Goal: Information Seeking & Learning: Compare options

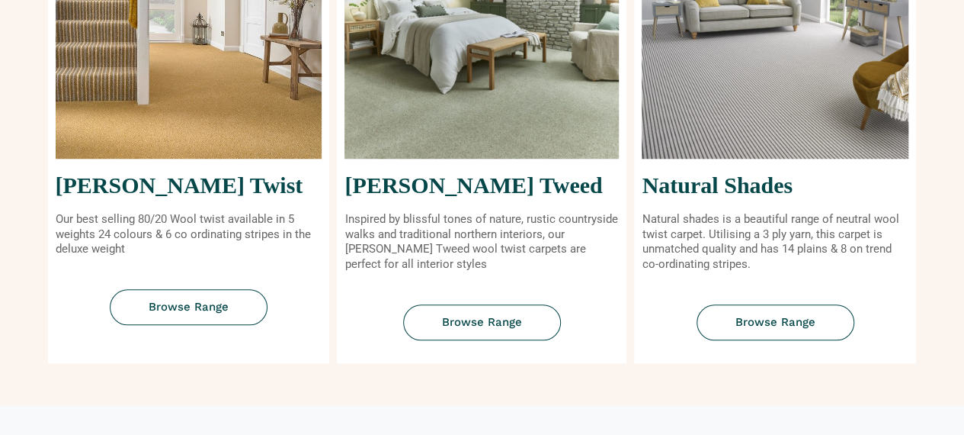
scroll to position [695, 0]
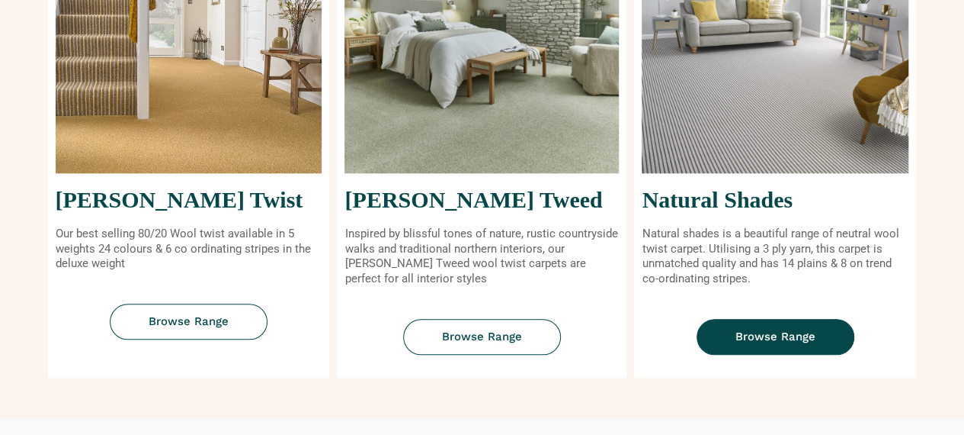
click at [799, 332] on span "Browse Range" at bounding box center [776, 336] width 80 height 11
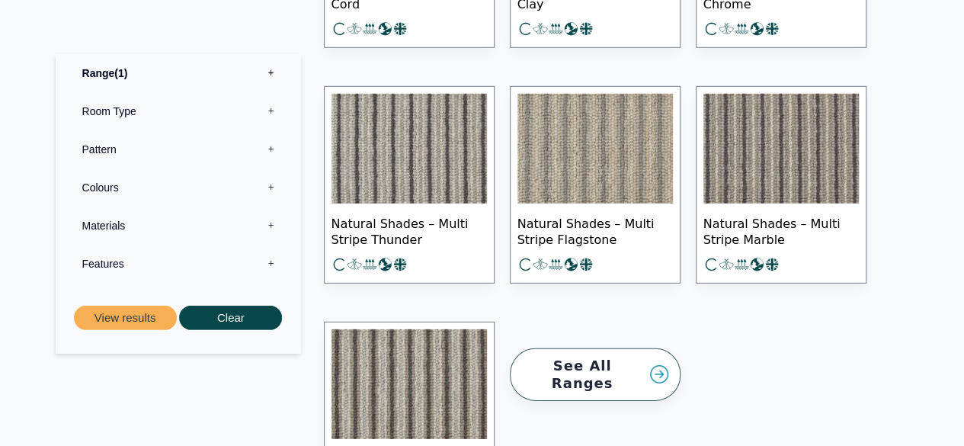
scroll to position [2152, 0]
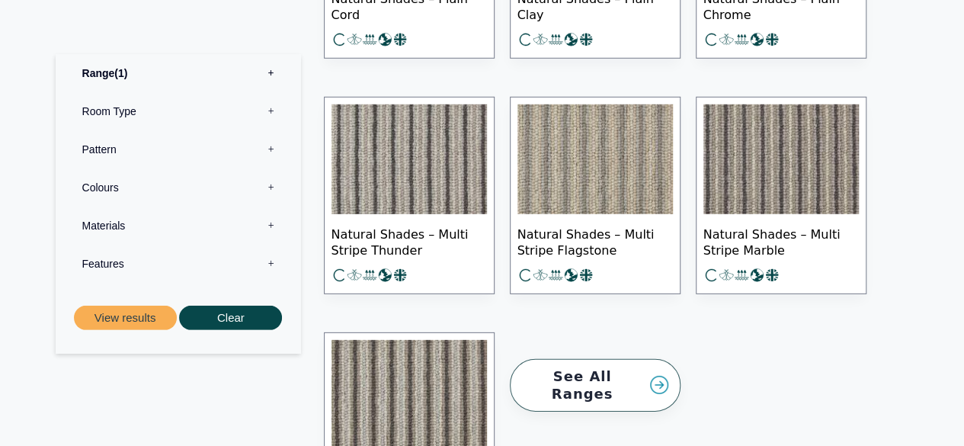
click at [431, 178] on img at bounding box center [410, 159] width 156 height 110
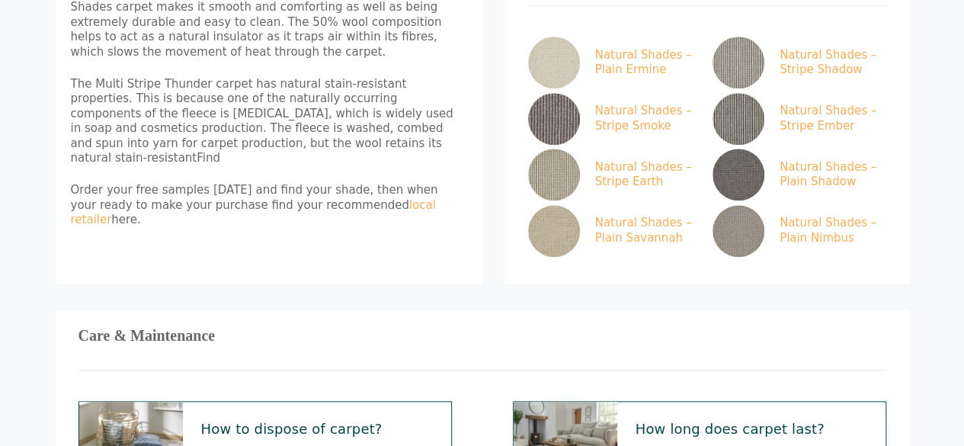
scroll to position [741, 0]
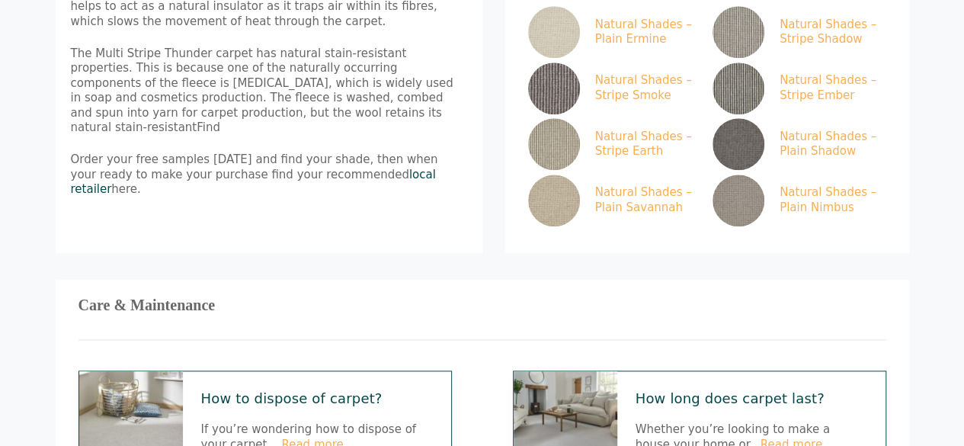
click at [348, 168] on link "local retailer" at bounding box center [253, 182] width 365 height 29
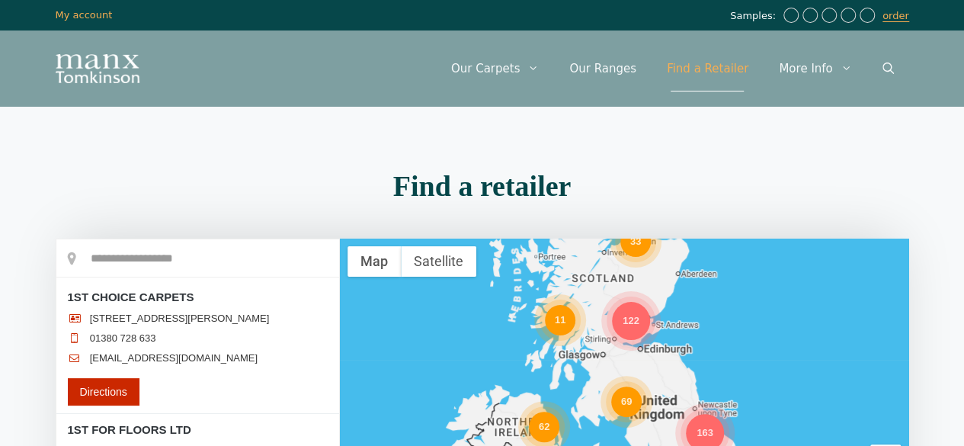
scroll to position [223, 0]
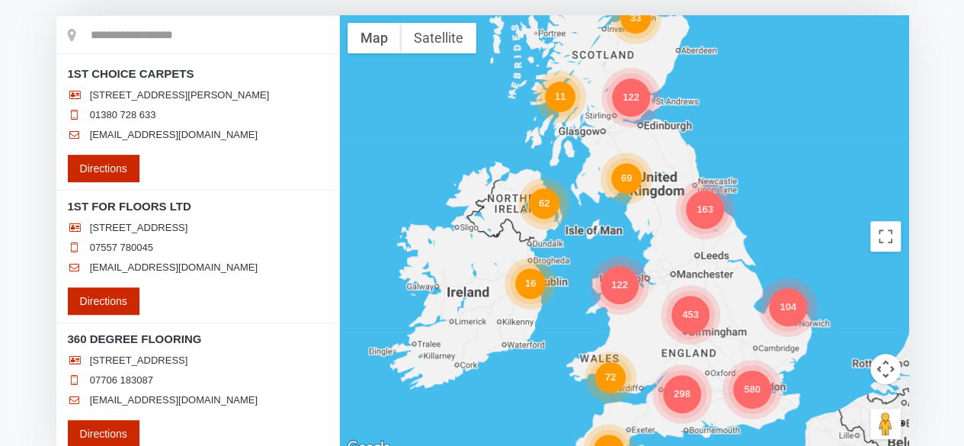
click at [701, 204] on div "163" at bounding box center [705, 210] width 38 height 38
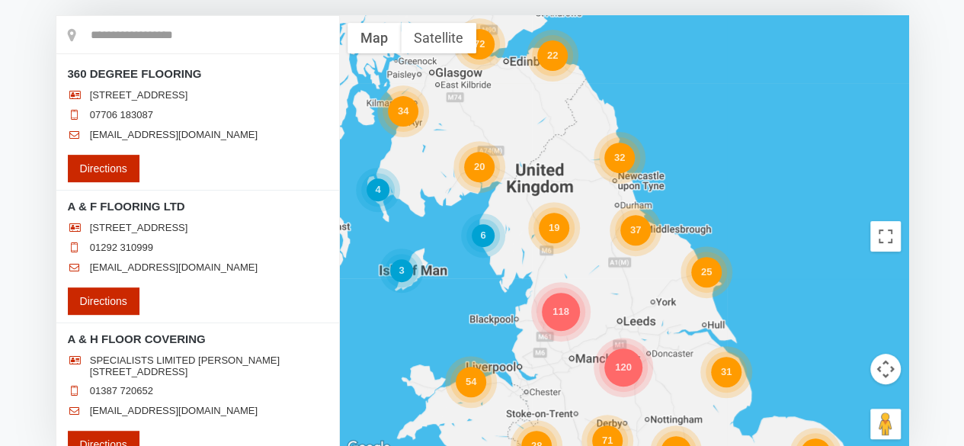
click at [197, 34] on input "text" at bounding box center [197, 35] width 283 height 38
type input "*******"
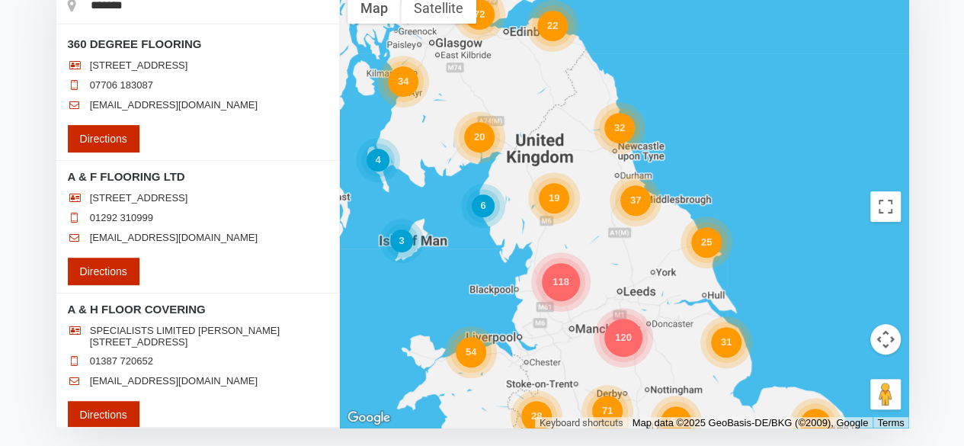
scroll to position [254, 0]
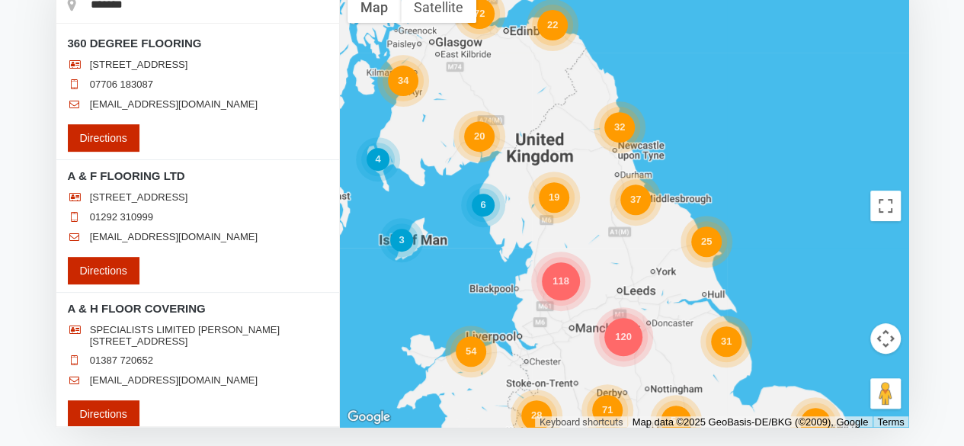
click at [636, 195] on div "37" at bounding box center [636, 199] width 30 height 30
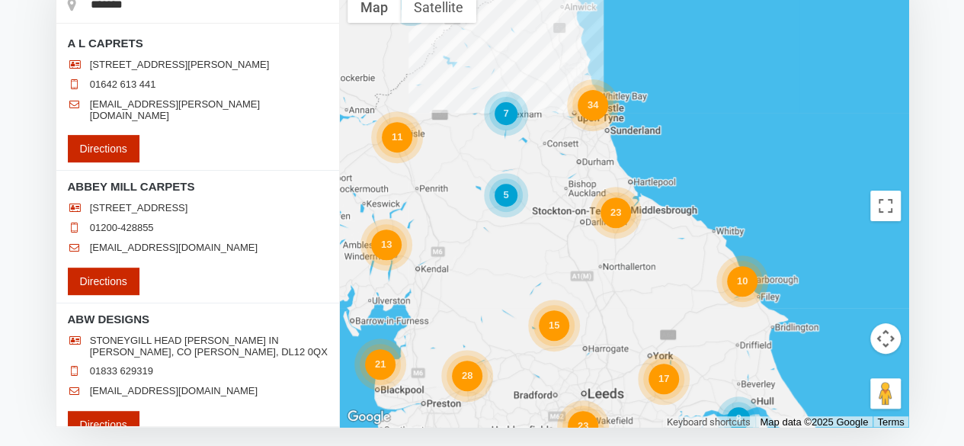
click at [596, 101] on div "34" at bounding box center [593, 105] width 30 height 30
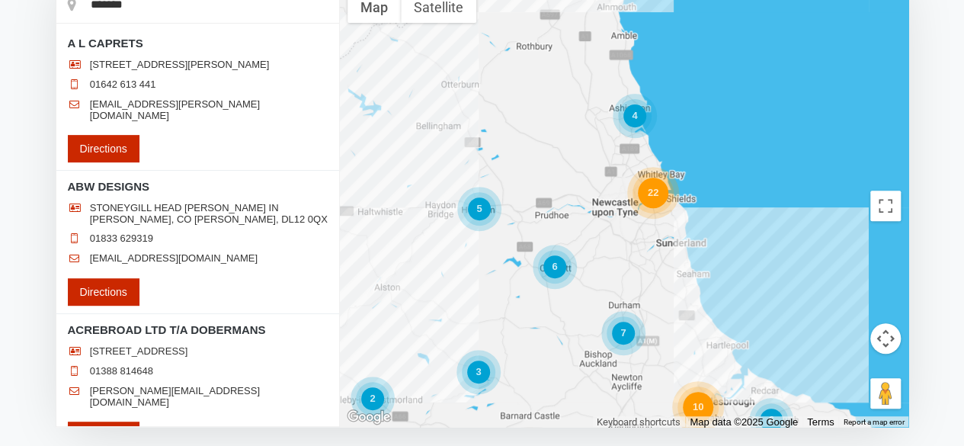
click at [653, 193] on div "22" at bounding box center [653, 193] width 30 height 30
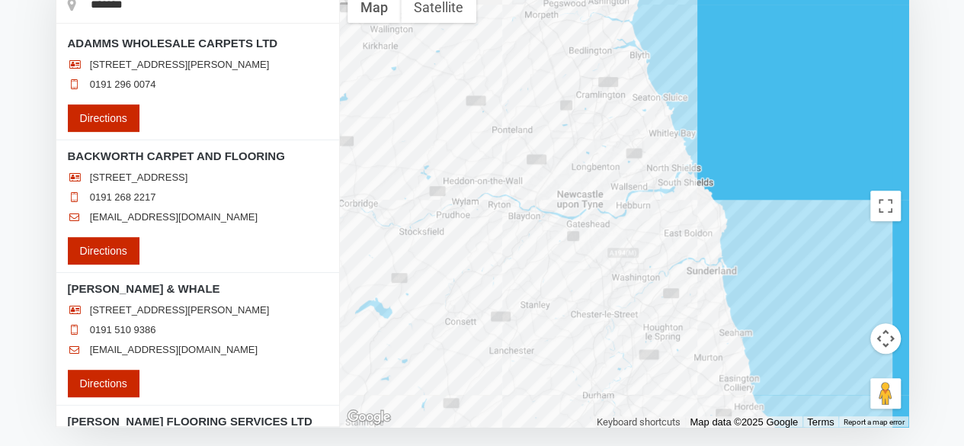
click at [714, 265] on div at bounding box center [624, 206] width 569 height 442
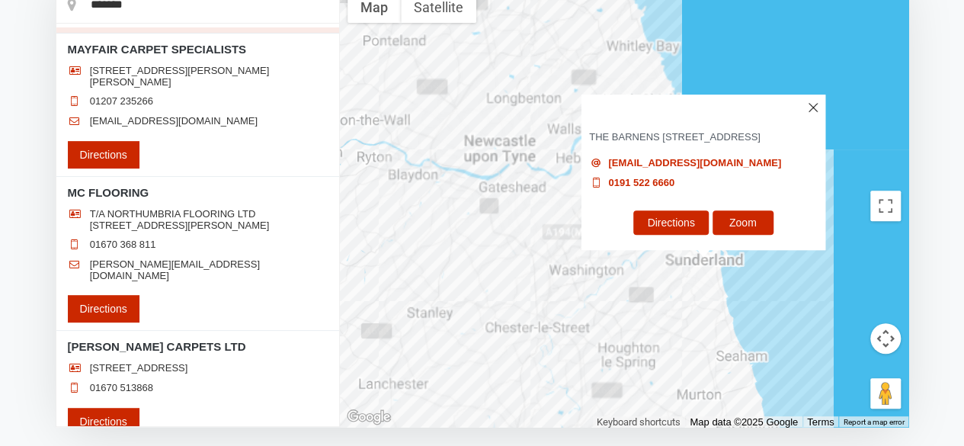
scroll to position [2523, 0]
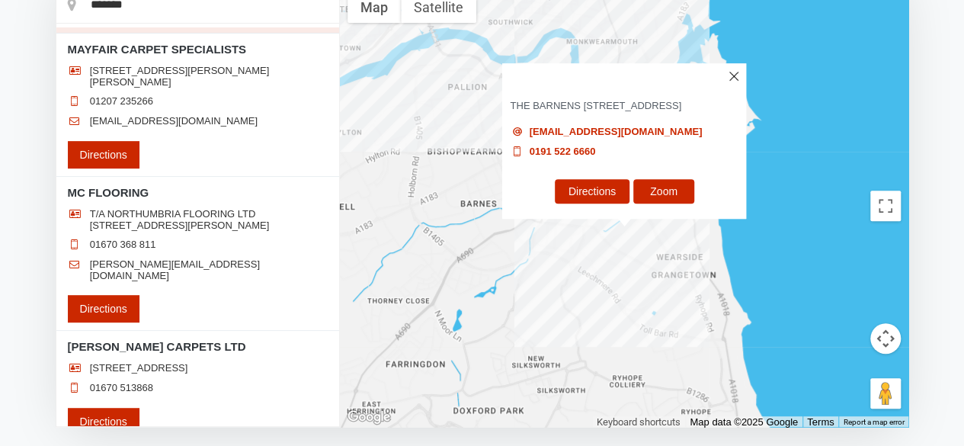
click at [732, 72] on img at bounding box center [734, 76] width 9 height 9
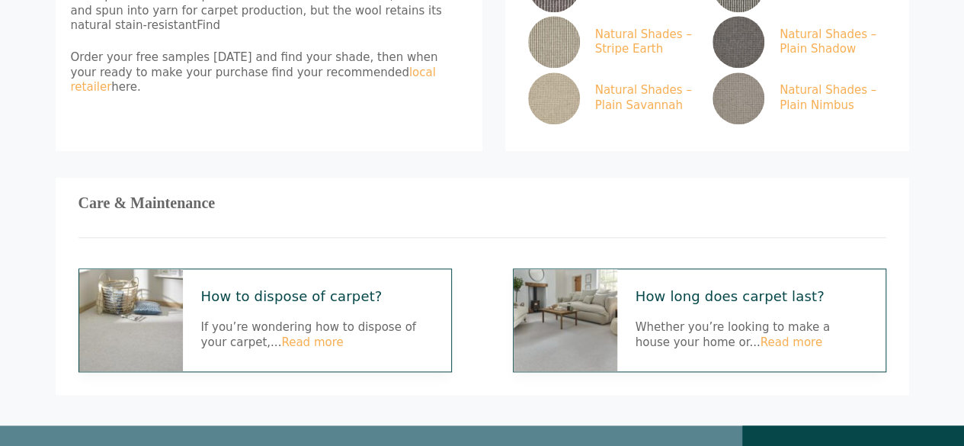
scroll to position [914, 0]
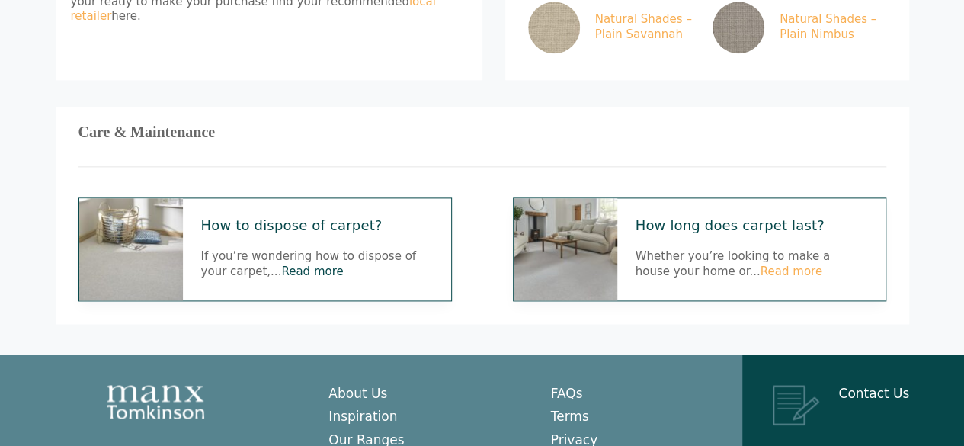
click at [281, 265] on link "Read more" at bounding box center [312, 272] width 62 height 14
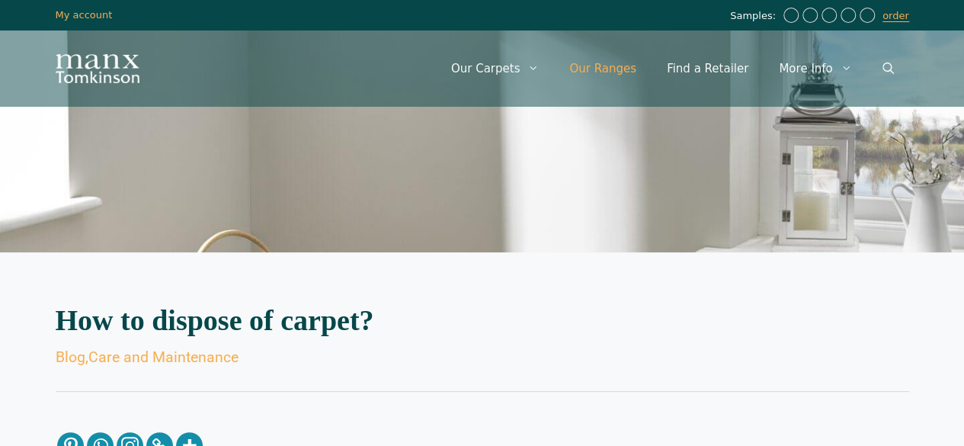
click at [614, 65] on link "Our Ranges" at bounding box center [603, 69] width 98 height 46
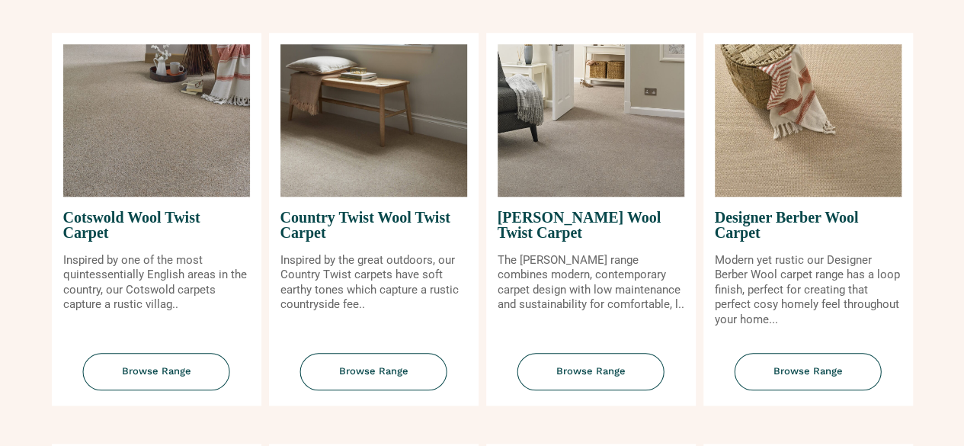
scroll to position [574, 0]
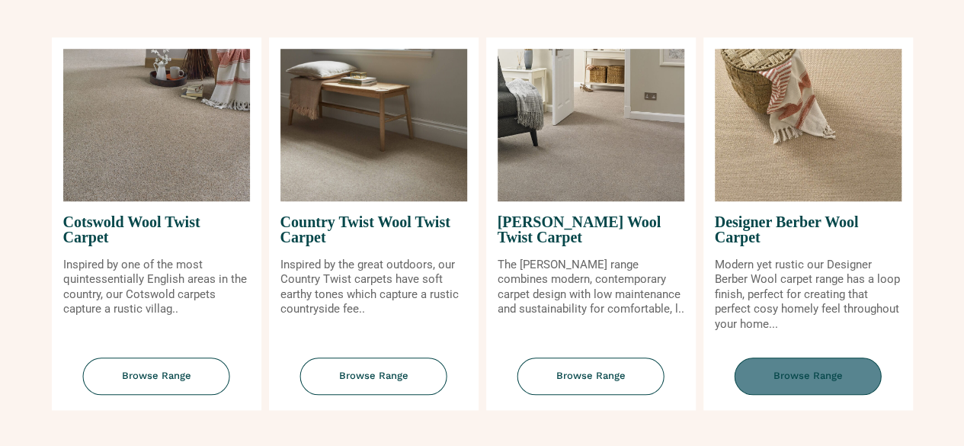
click at [826, 361] on span "Browse Range" at bounding box center [808, 376] width 147 height 37
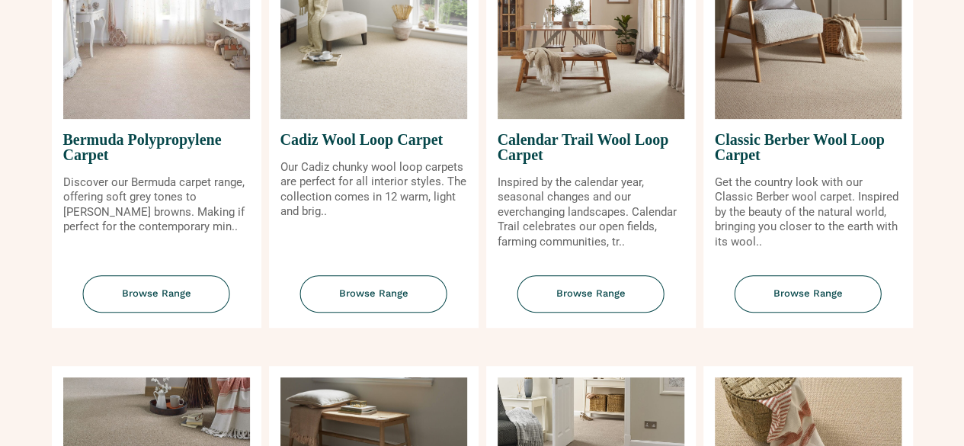
scroll to position [216, 0]
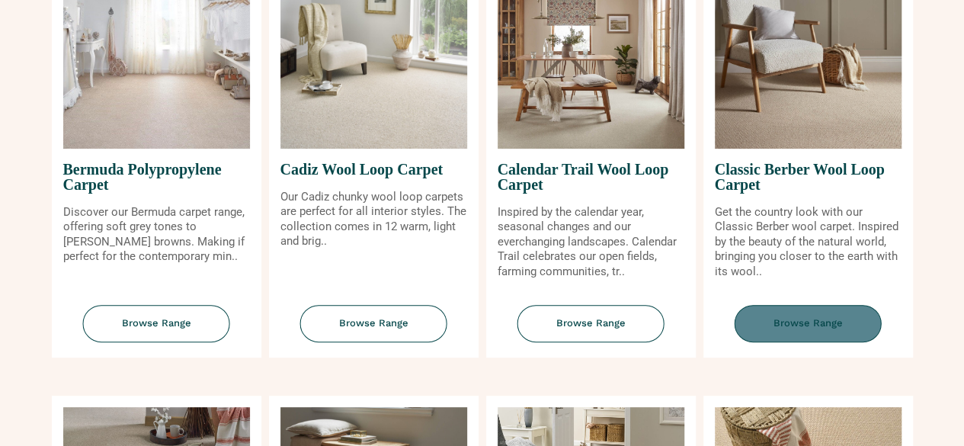
click at [824, 321] on span "Browse Range" at bounding box center [808, 323] width 147 height 37
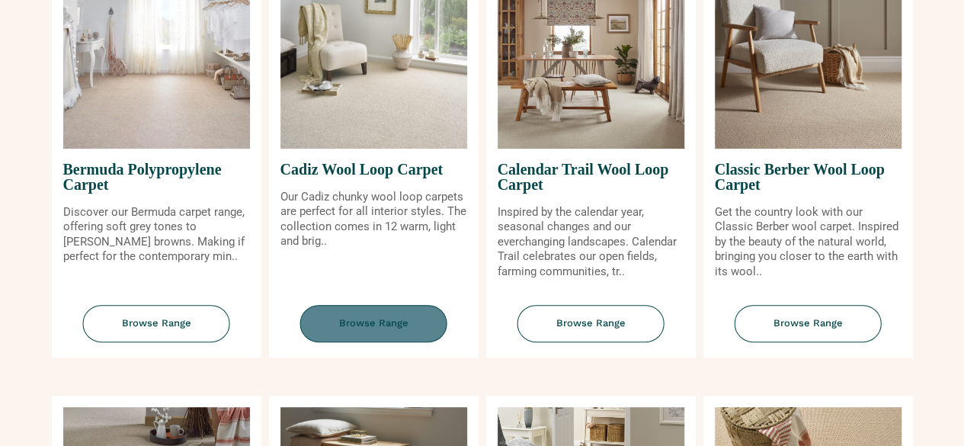
click at [377, 322] on span "Browse Range" at bounding box center [373, 323] width 147 height 37
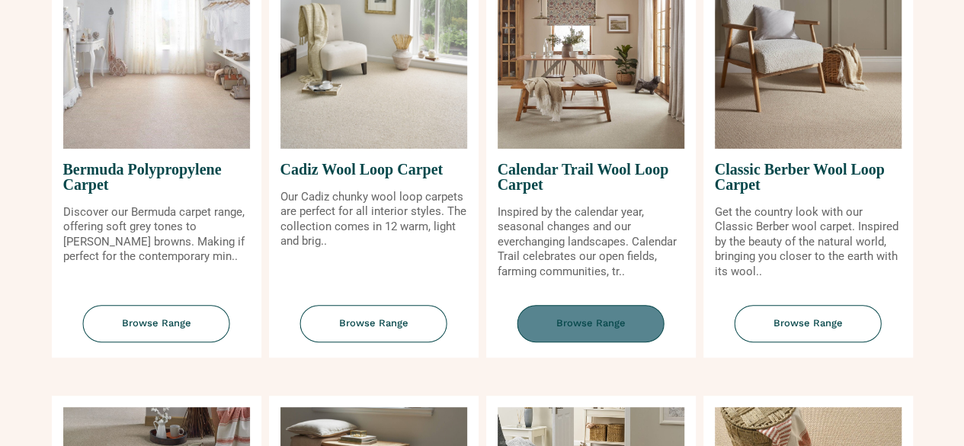
click at [608, 323] on span "Browse Range" at bounding box center [591, 323] width 147 height 37
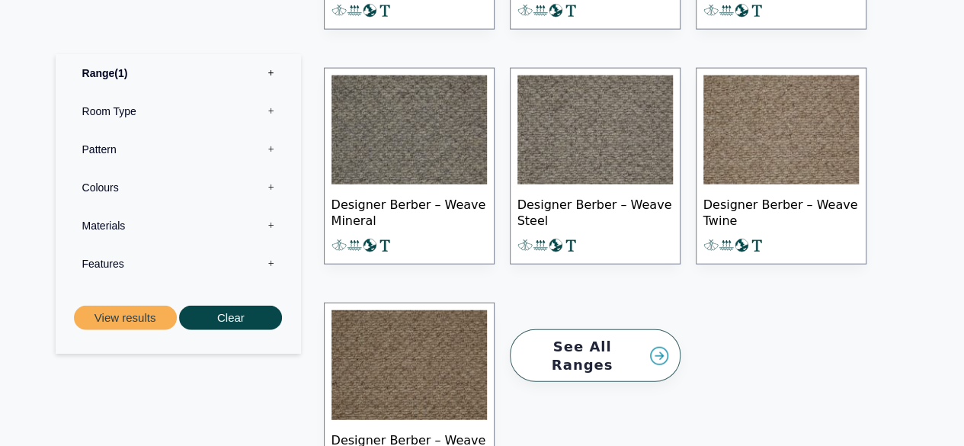
scroll to position [1788, 0]
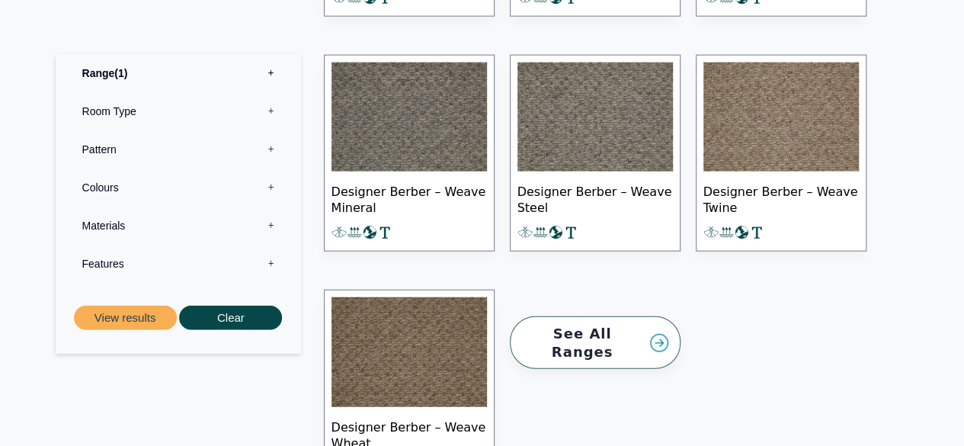
click at [411, 128] on img at bounding box center [410, 118] width 156 height 110
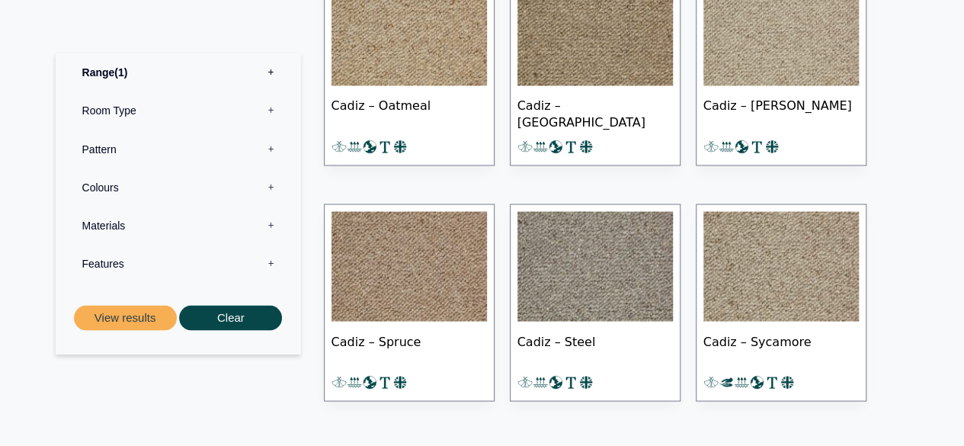
scroll to position [1327, 0]
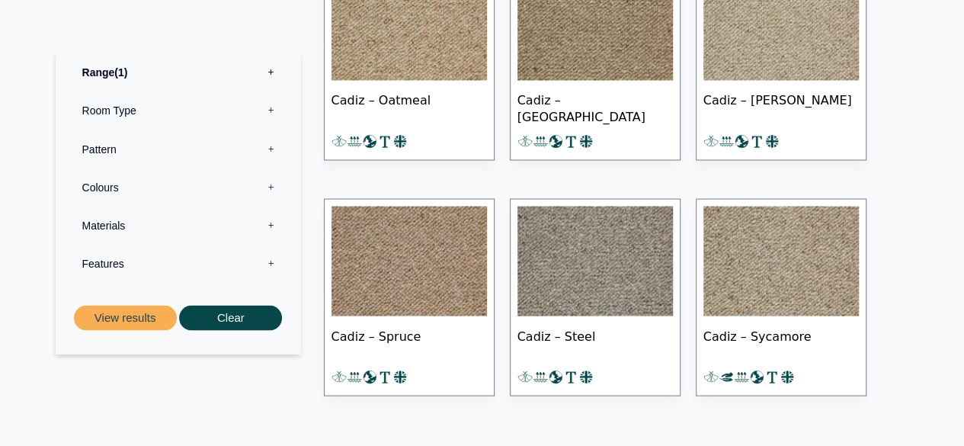
click at [605, 258] on img at bounding box center [596, 261] width 156 height 110
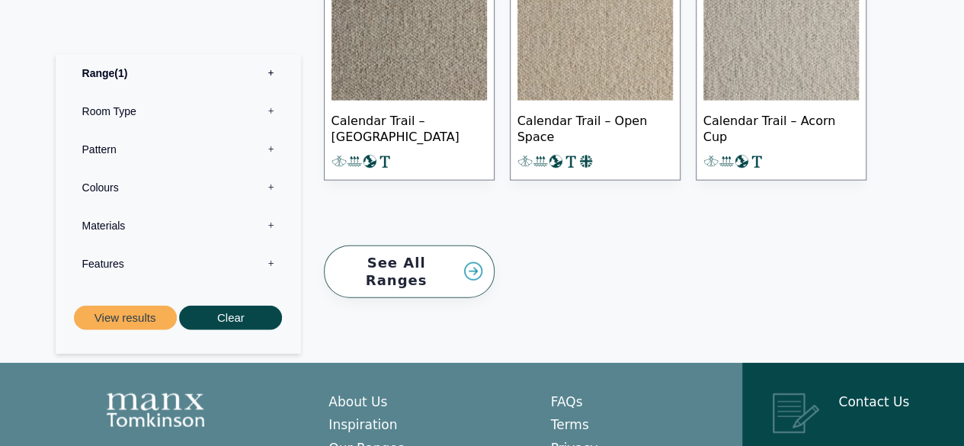
scroll to position [1767, 0]
